Goal: Information Seeking & Learning: Learn about a topic

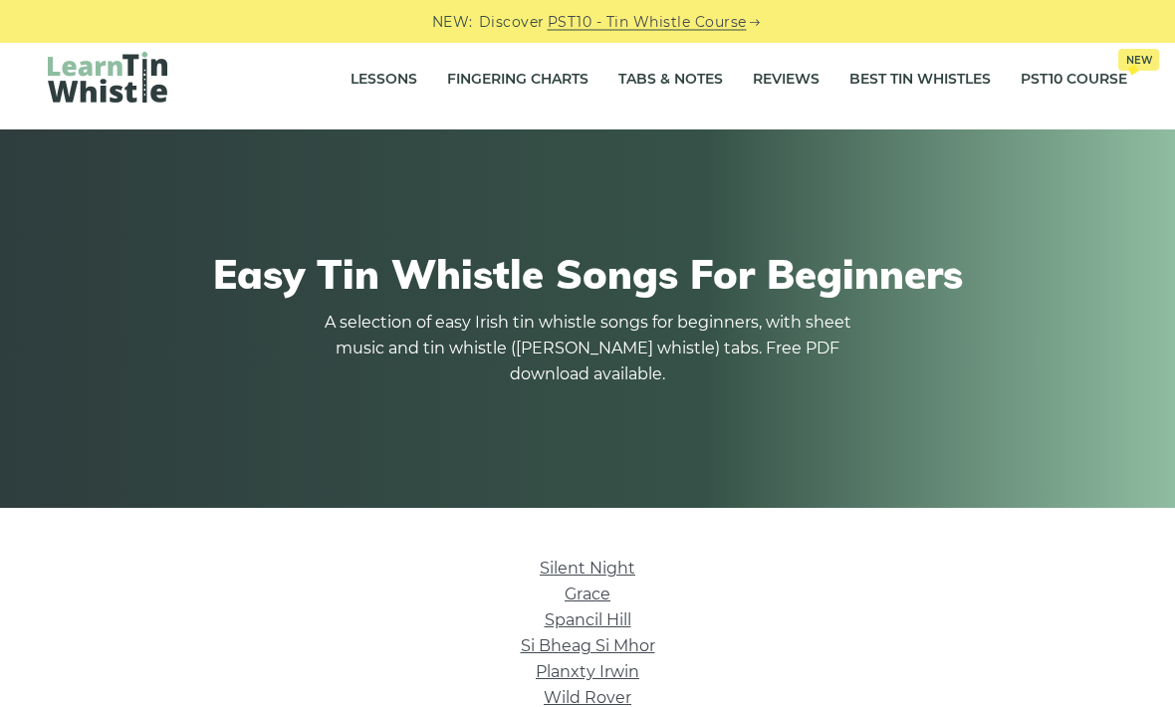
scroll to position [16, 0]
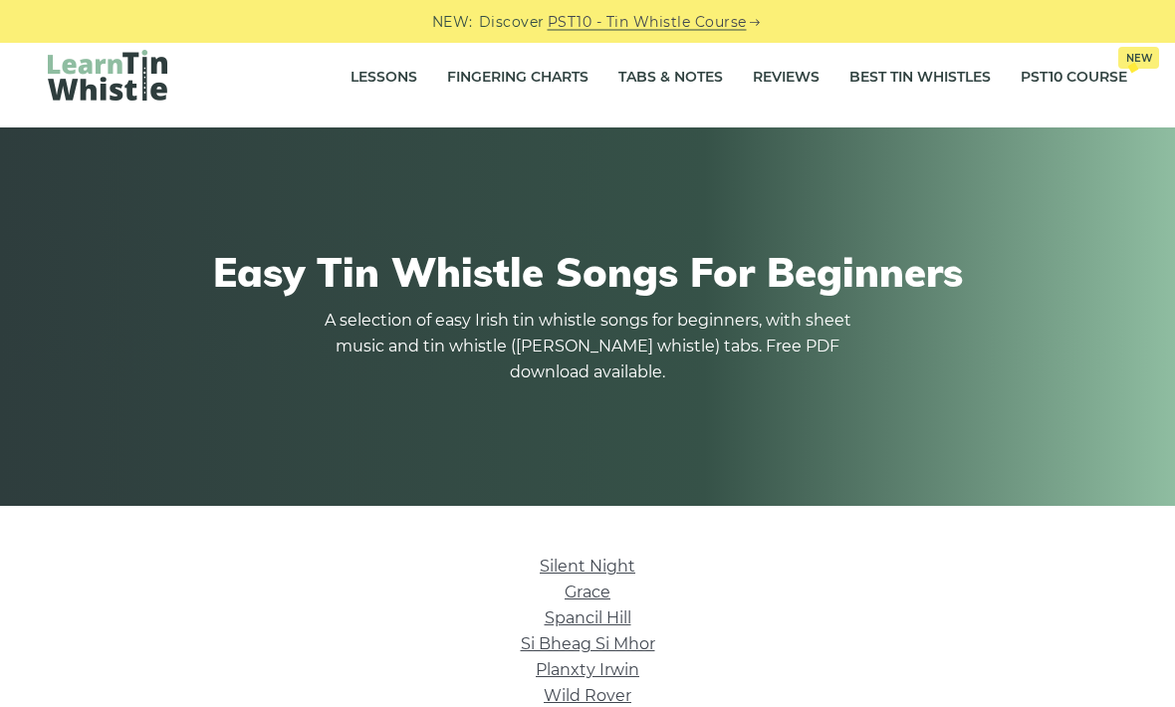
click at [567, 564] on link "Silent Night" at bounding box center [588, 567] width 96 height 19
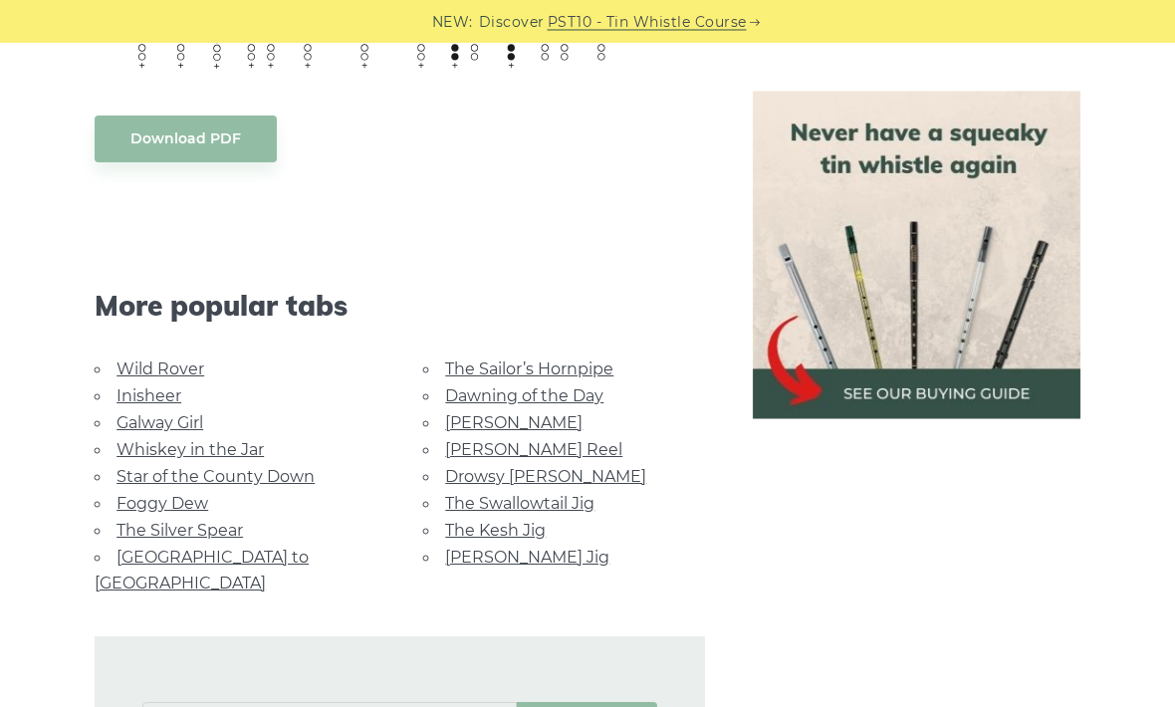
scroll to position [1614, 0]
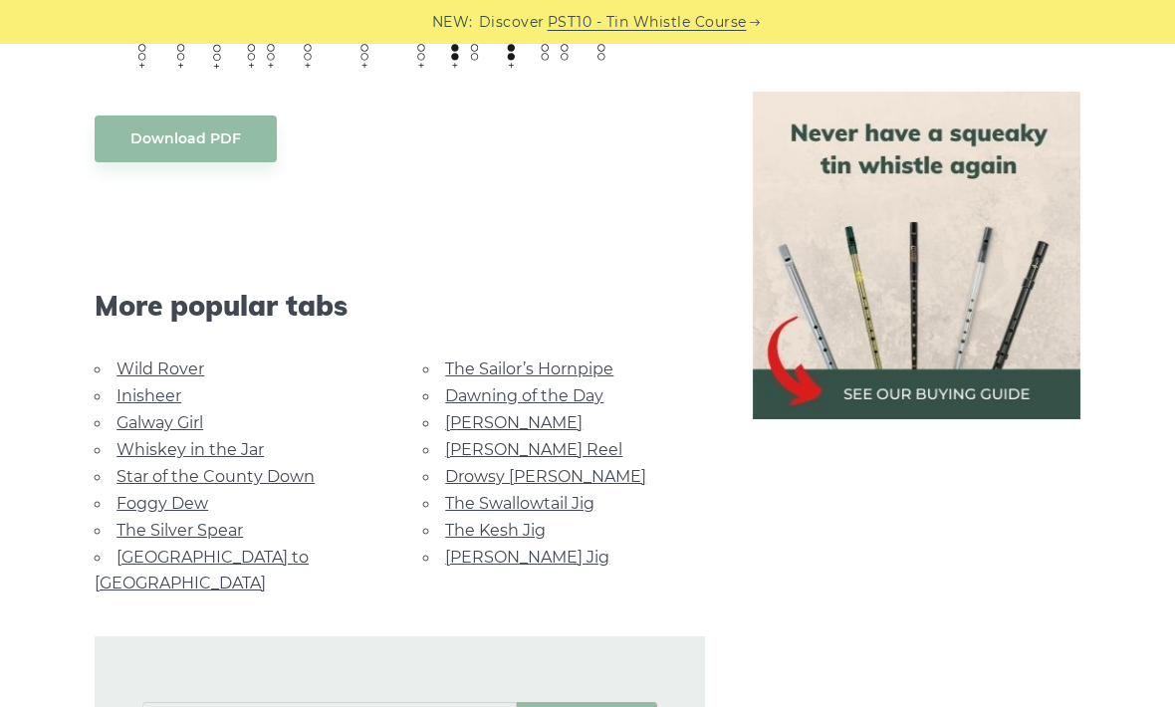
click at [166, 557] on link "Rocky Road to Dublin" at bounding box center [202, 570] width 214 height 45
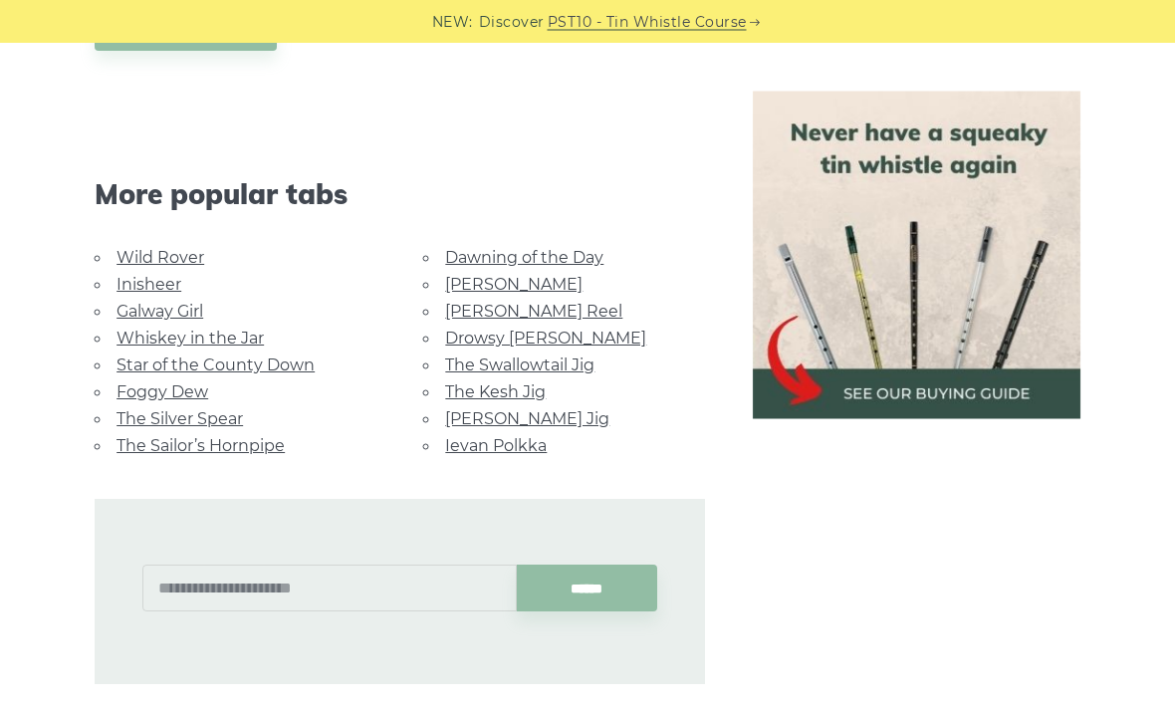
scroll to position [1091, 0]
click at [137, 279] on link "Inisheer" at bounding box center [148, 284] width 65 height 19
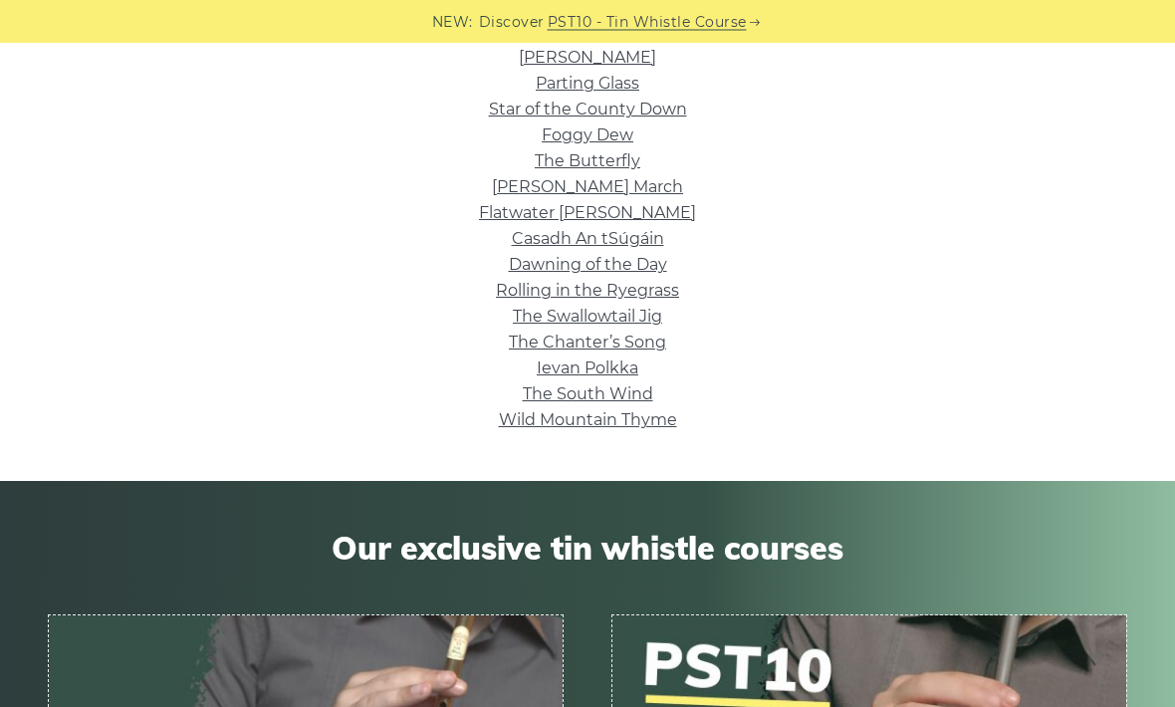
scroll to position [759, 0]
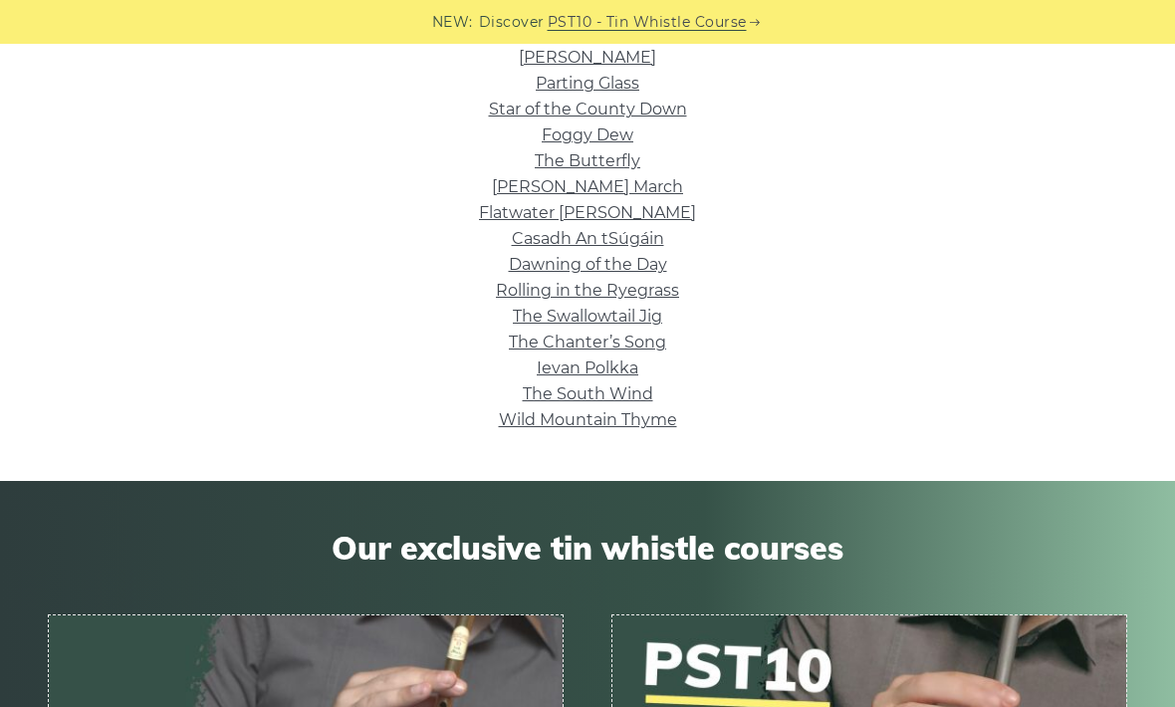
click at [590, 342] on link "The Chanter’s Song" at bounding box center [587, 342] width 157 height 19
